Goal: Check status: Check status

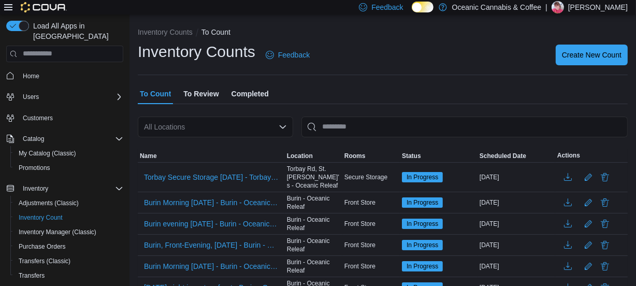
click at [249, 93] on span "Completed" at bounding box center [250, 93] width 37 height 21
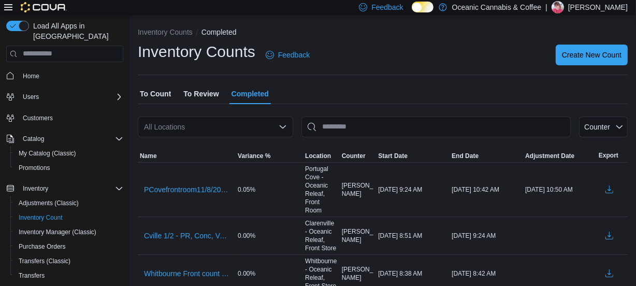
click at [222, 123] on div "All Locations" at bounding box center [215, 127] width 155 height 21
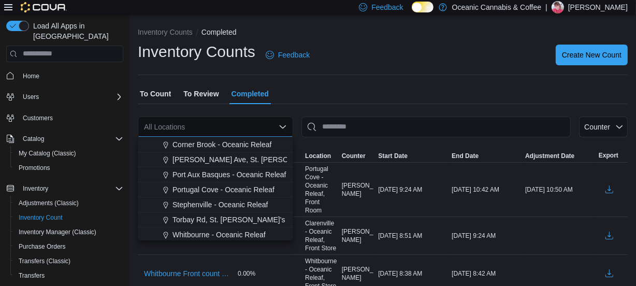
scroll to position [62, 0]
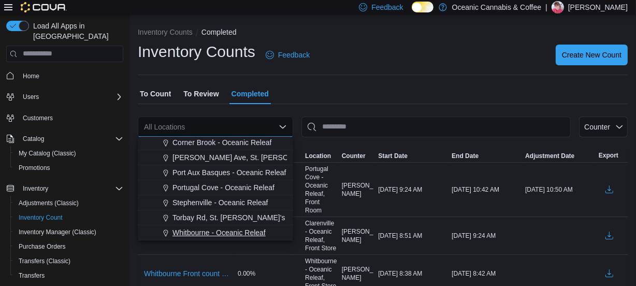
click at [202, 237] on span "Whitbourne - Oceanic Releaf" at bounding box center [218, 232] width 93 height 10
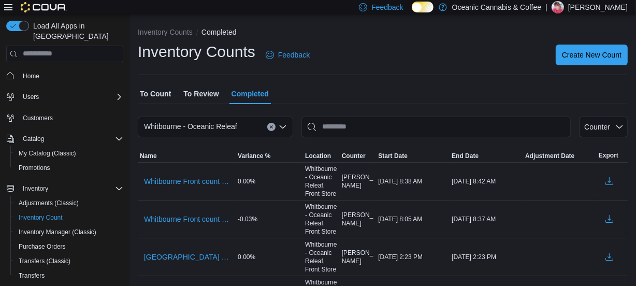
click at [10, 4] on icon at bounding box center [8, 7] width 8 height 6
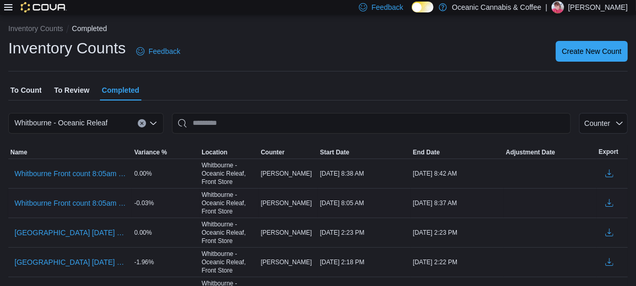
scroll to position [0, 0]
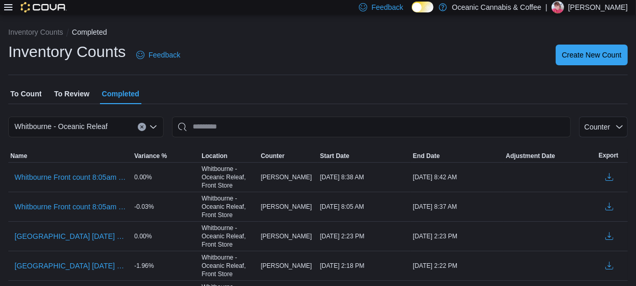
click at [26, 93] on span "To Count" at bounding box center [25, 93] width 31 height 21
